Goal: Check status: Check status

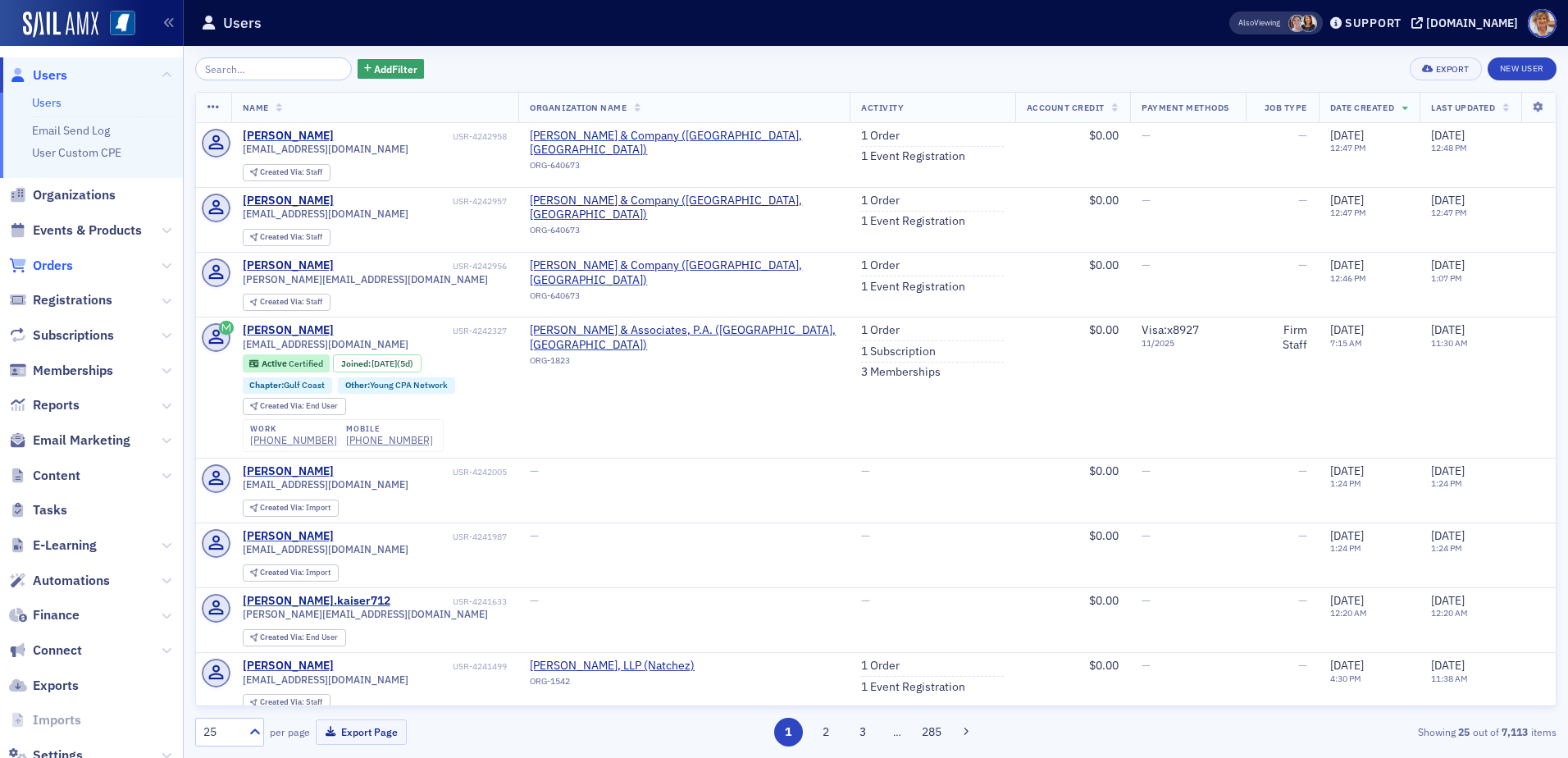
click at [49, 267] on span "Orders" at bounding box center [52, 265] width 40 height 18
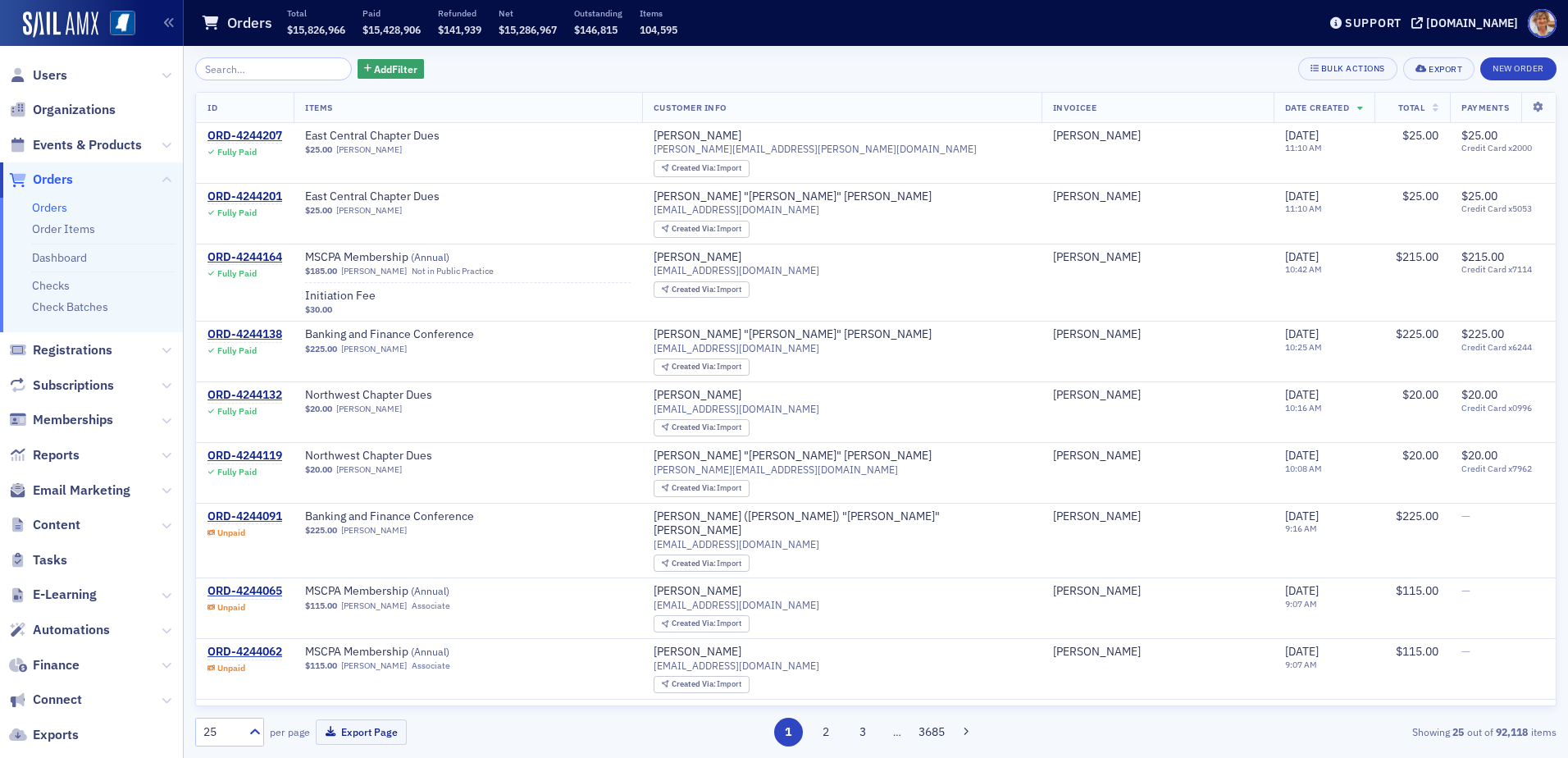
click at [253, 55] on div "Add Filter Bulk Actions Export New Order ID Items Customer Info Invoicee Date C…" at bounding box center [876, 401] width 1362 height 711
click at [291, 64] on input "search" at bounding box center [274, 69] width 156 height 23
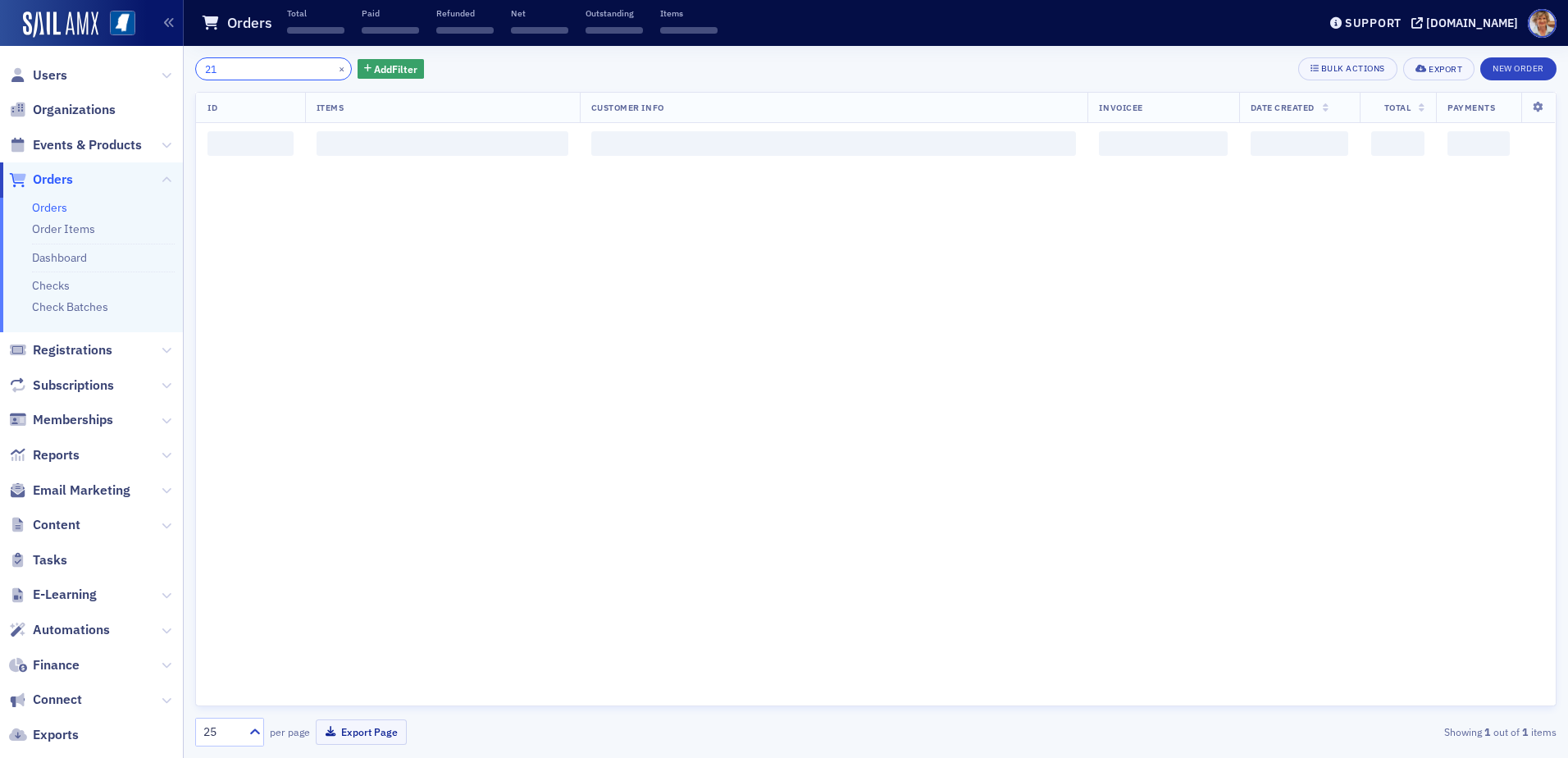
type input "2"
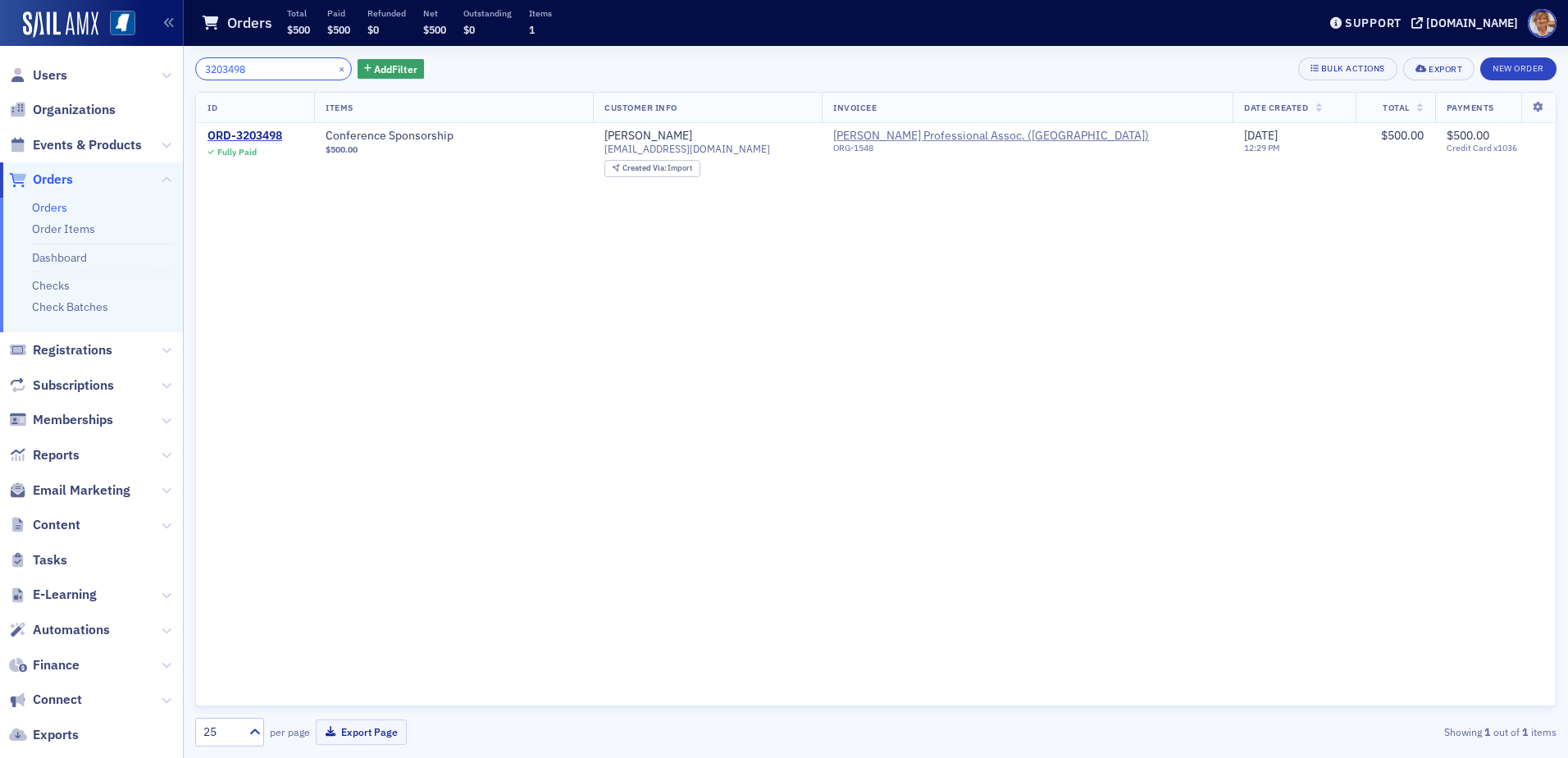
click at [290, 70] on input "3203498" at bounding box center [274, 69] width 156 height 23
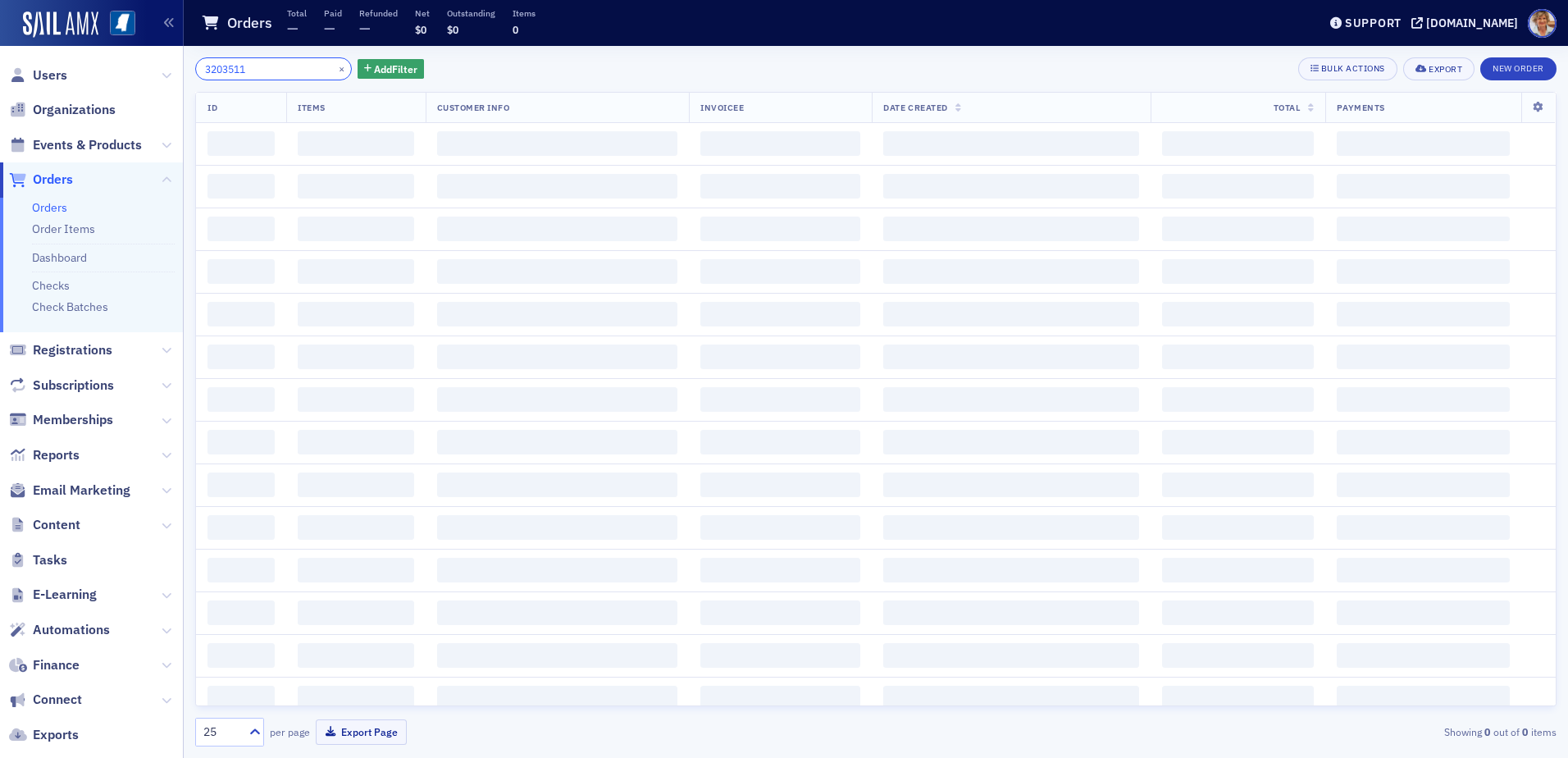
type input "3203511"
